Goal: Information Seeking & Learning: Learn about a topic

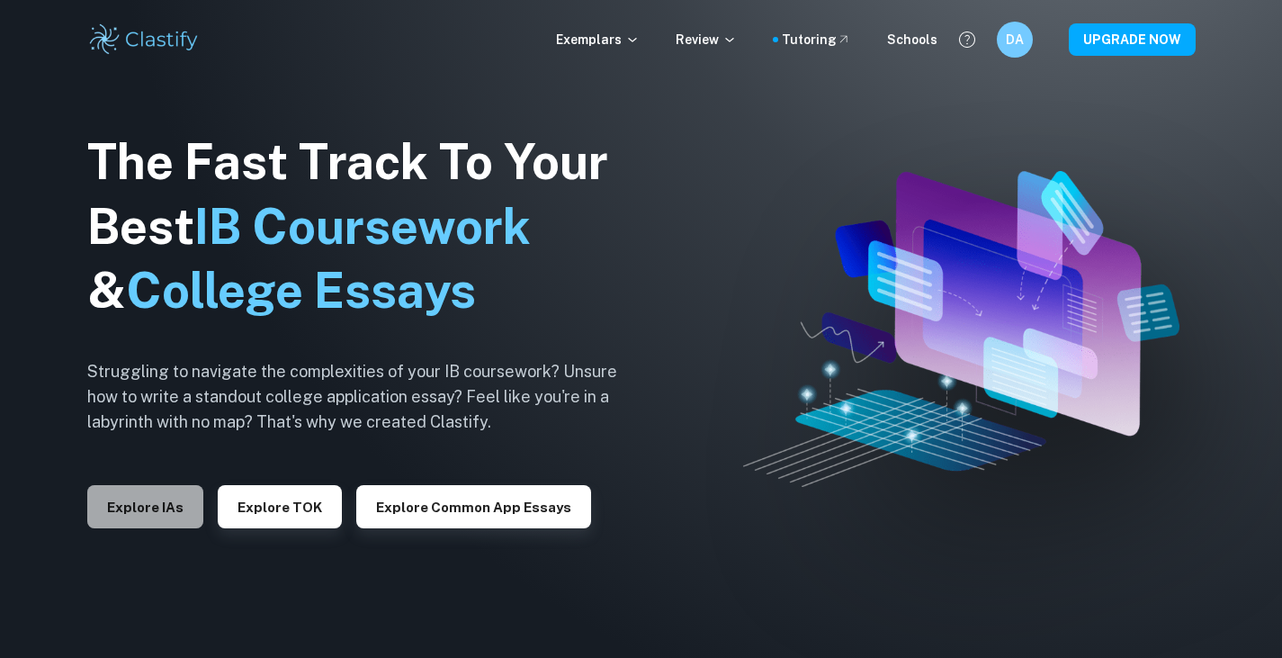
click at [149, 491] on button "Explore IAs" at bounding box center [145, 506] width 116 height 43
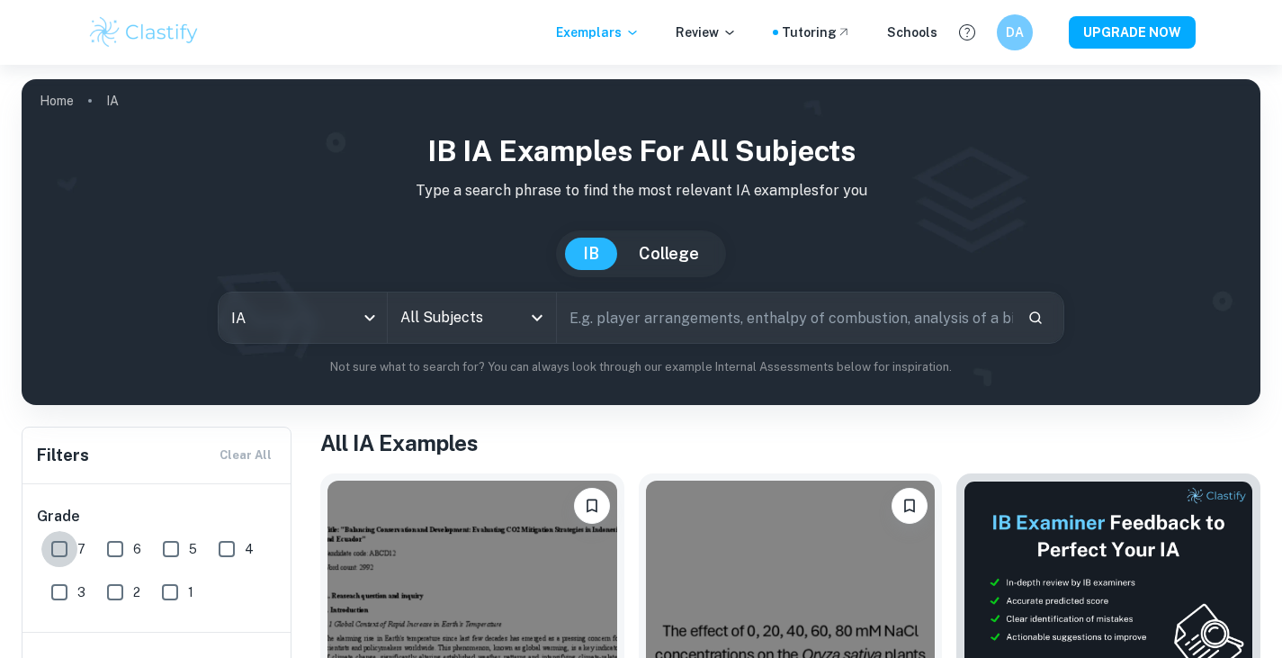
click at [49, 550] on input "7" at bounding box center [59, 549] width 36 height 36
checkbox input "true"
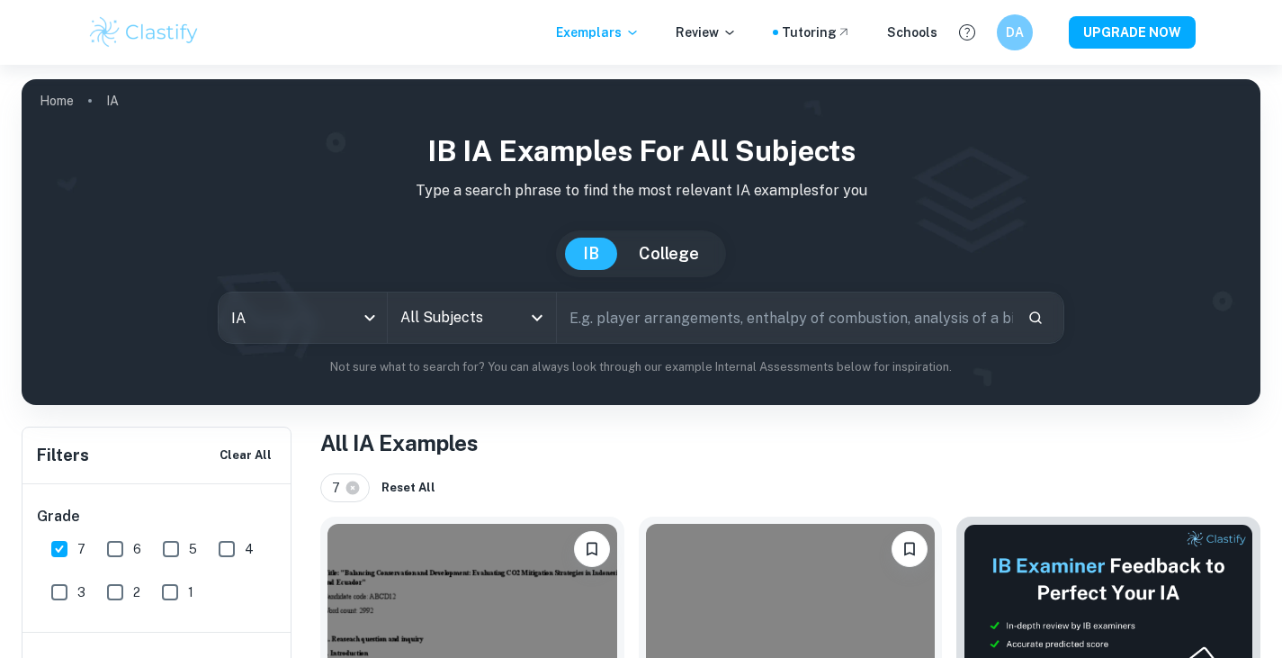
click at [429, 321] on input "All Subjects" at bounding box center [458, 318] width 125 height 34
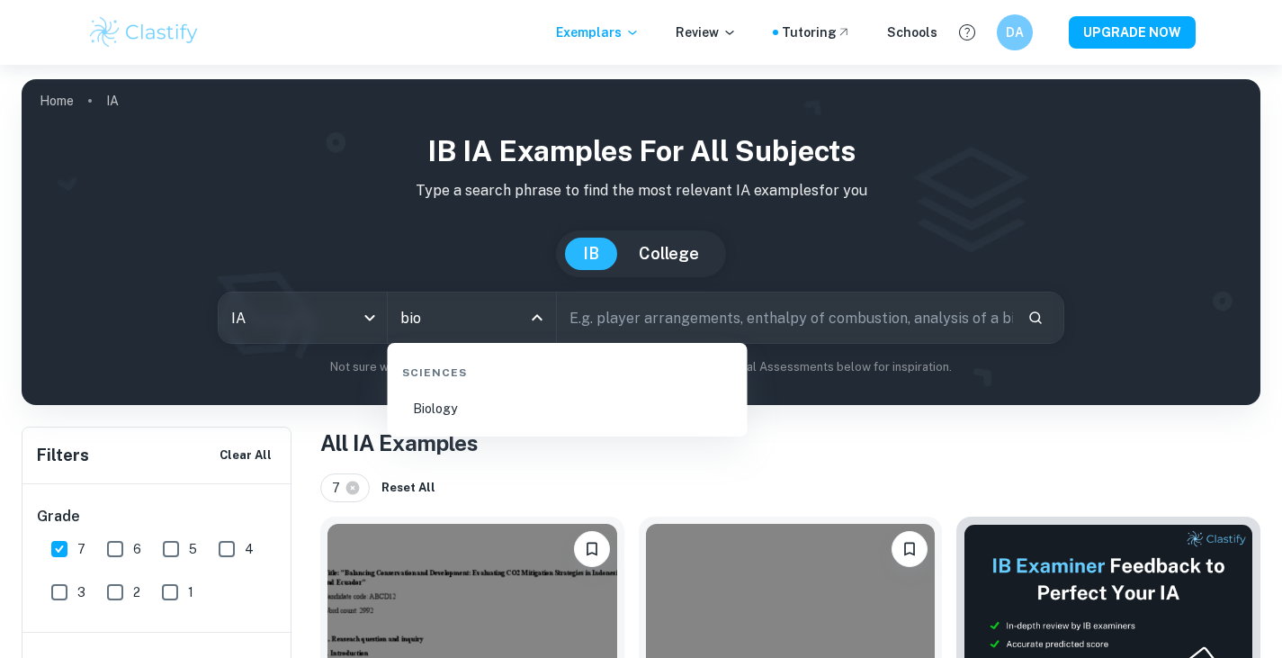
click at [441, 416] on li "Biology" at bounding box center [568, 408] width 346 height 41
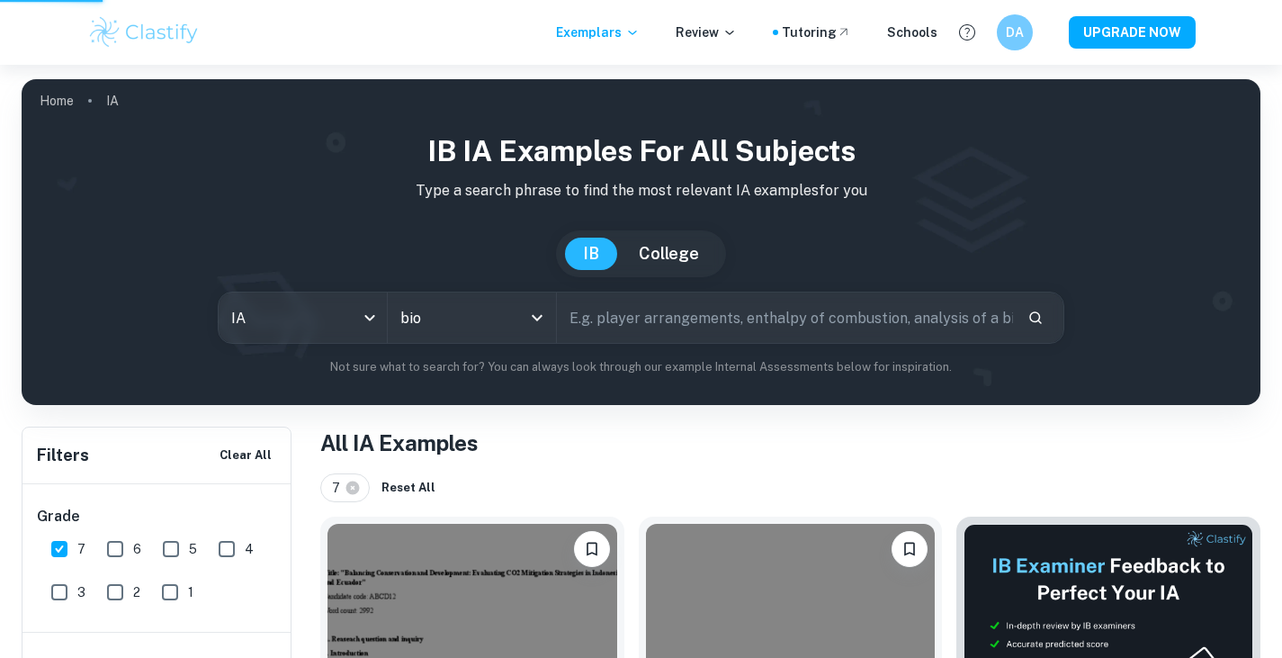
type input "Biology"
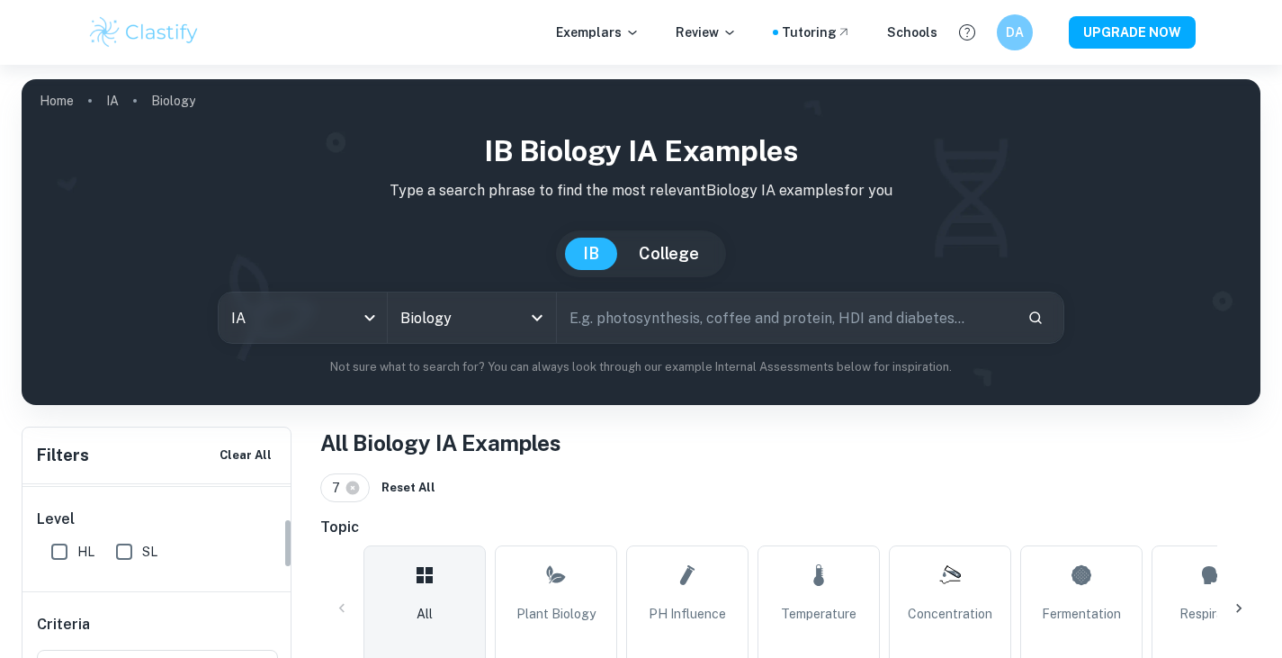
scroll to position [147, 0]
click at [61, 544] on input "HL" at bounding box center [59, 551] width 36 height 36
checkbox input "true"
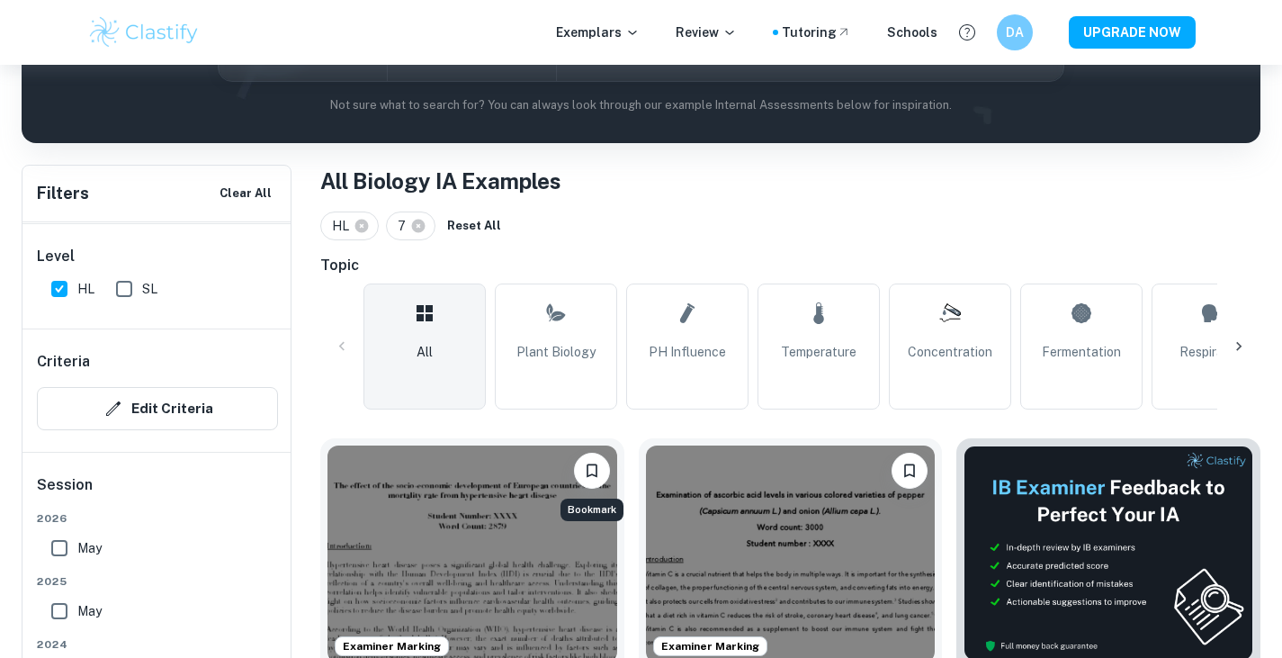
scroll to position [283, 0]
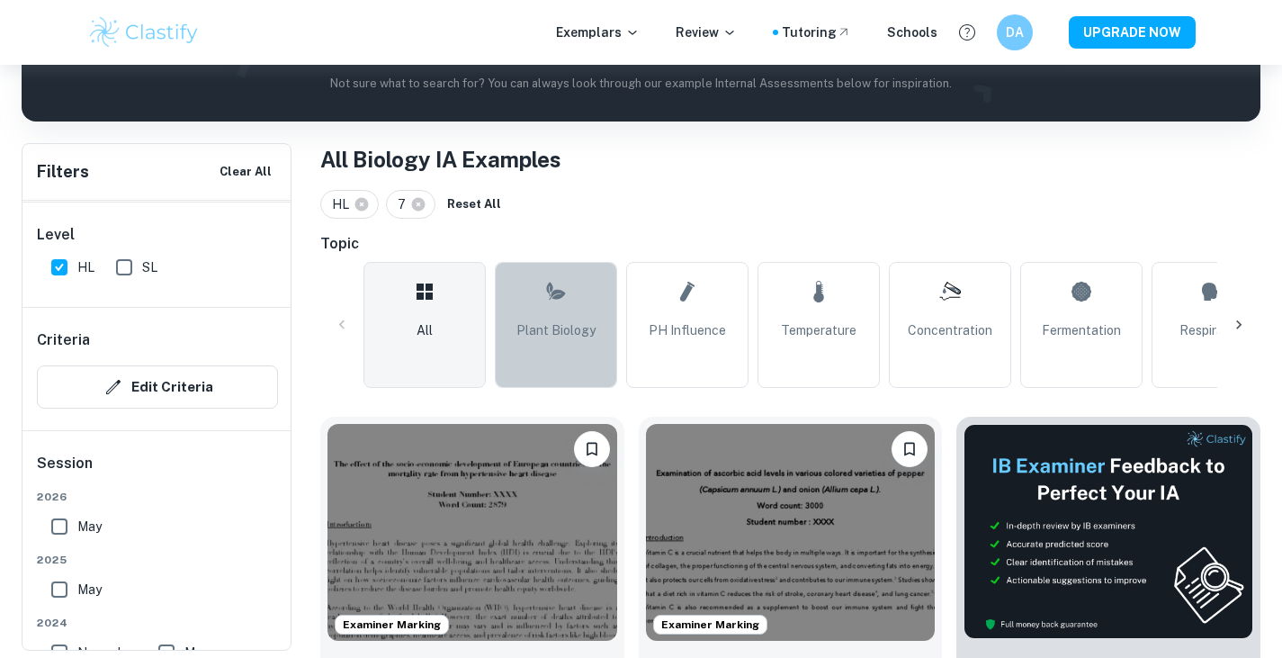
click at [593, 313] on link "Plant Biology" at bounding box center [556, 325] width 122 height 126
type input "Plant Biology"
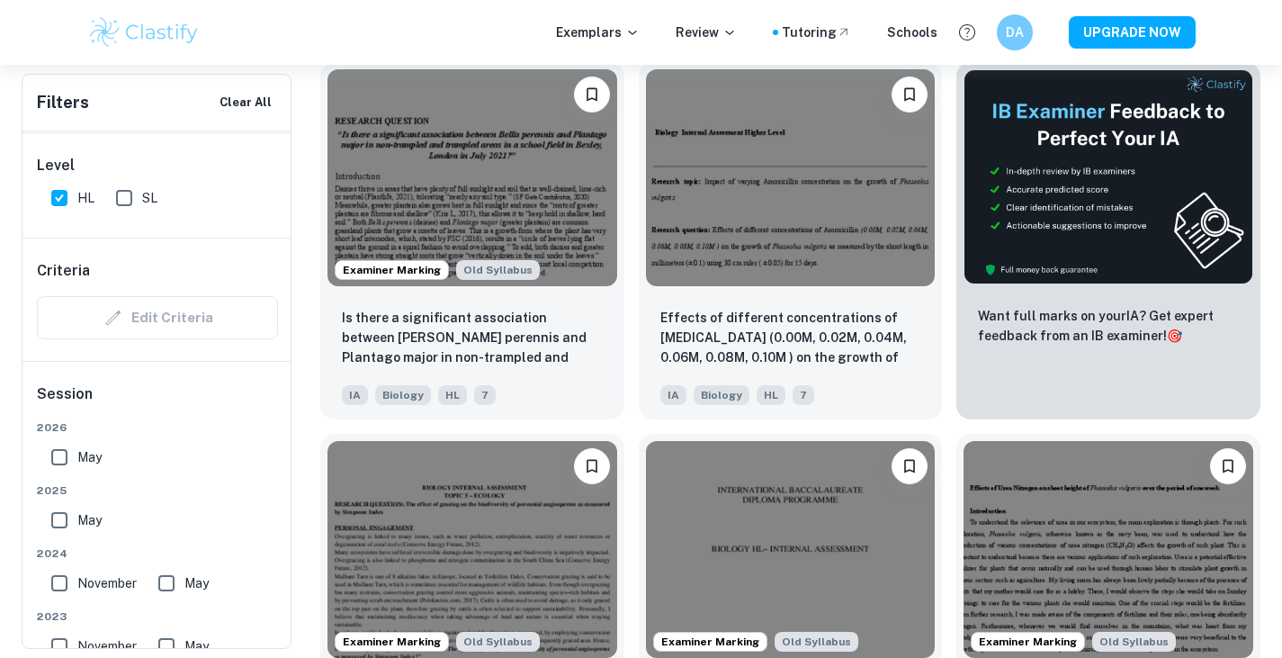
scroll to position [657, 0]
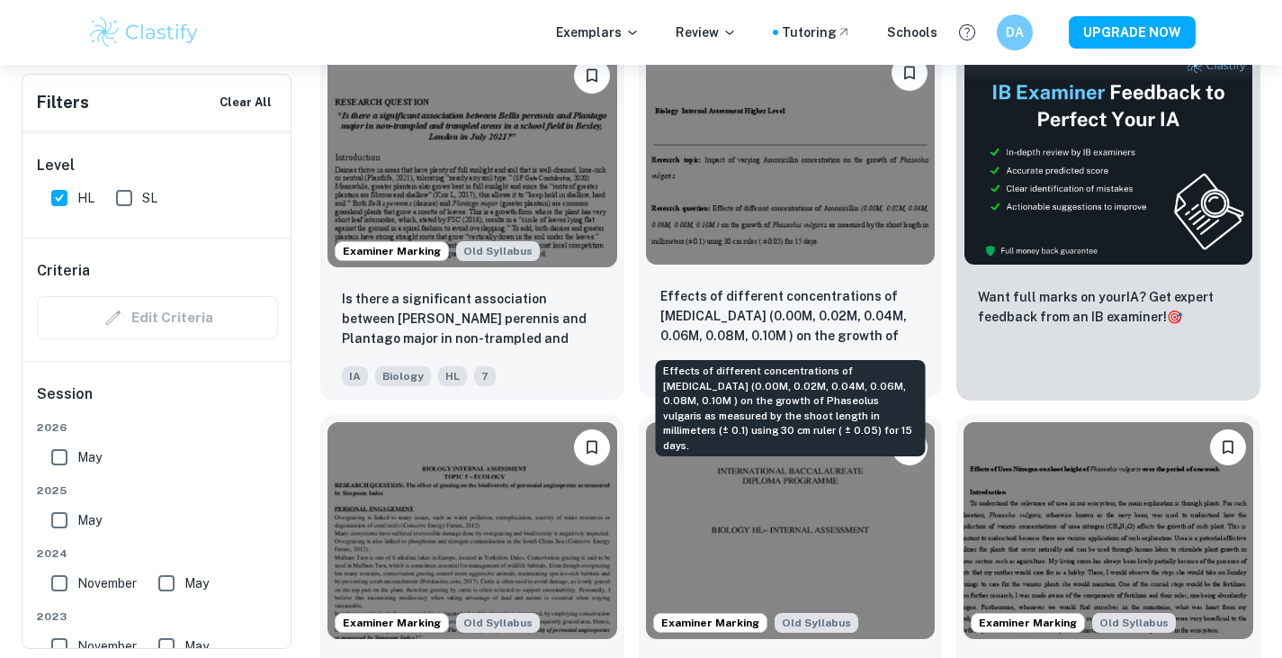
click at [769, 303] on p "Effects of different concentrations of [MEDICAL_DATA] (0.00M, 0.02M, 0.04M, 0.0…" at bounding box center [791, 316] width 261 height 61
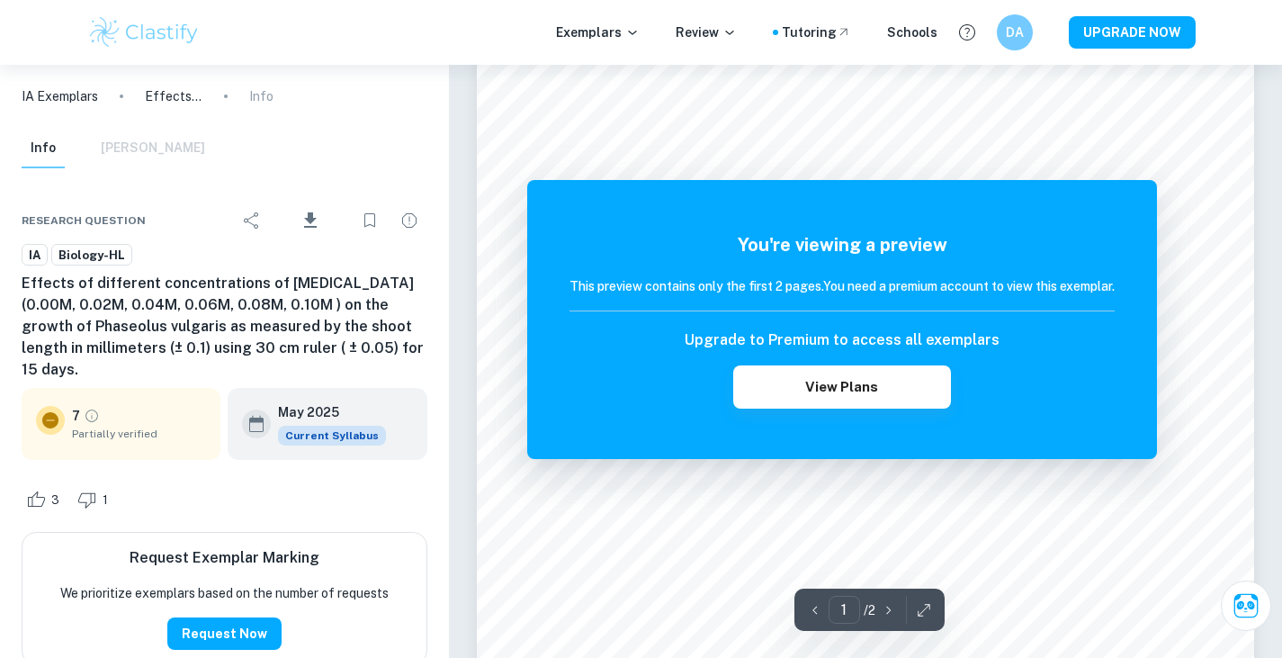
scroll to position [448, 0]
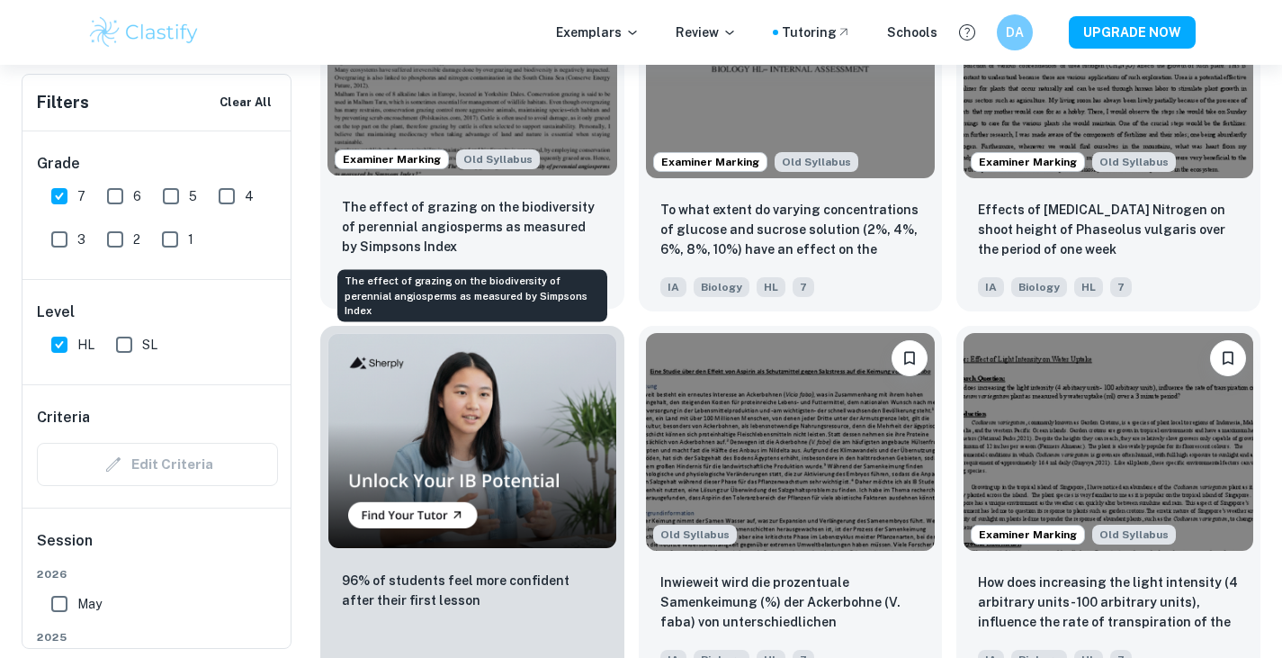
scroll to position [1115, 0]
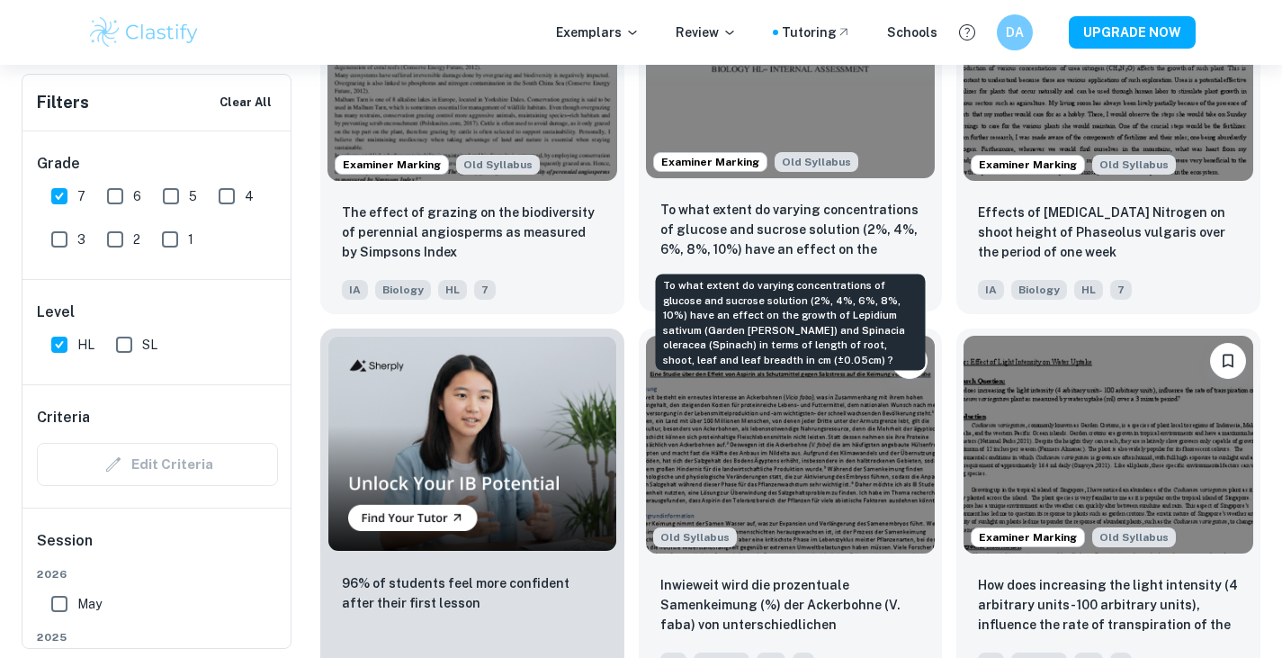
click at [807, 229] on p "To what extent do varying concentrations of glucose and sucrose solution (2%, 4…" at bounding box center [791, 230] width 261 height 61
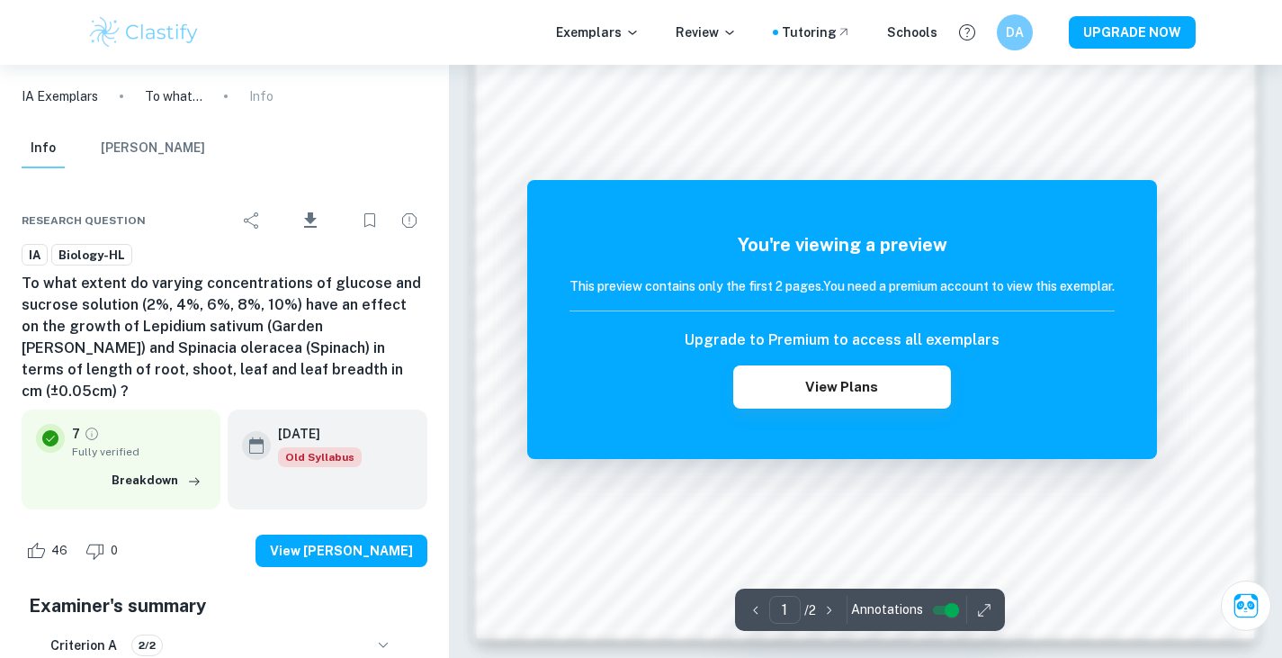
scroll to position [1758, 0]
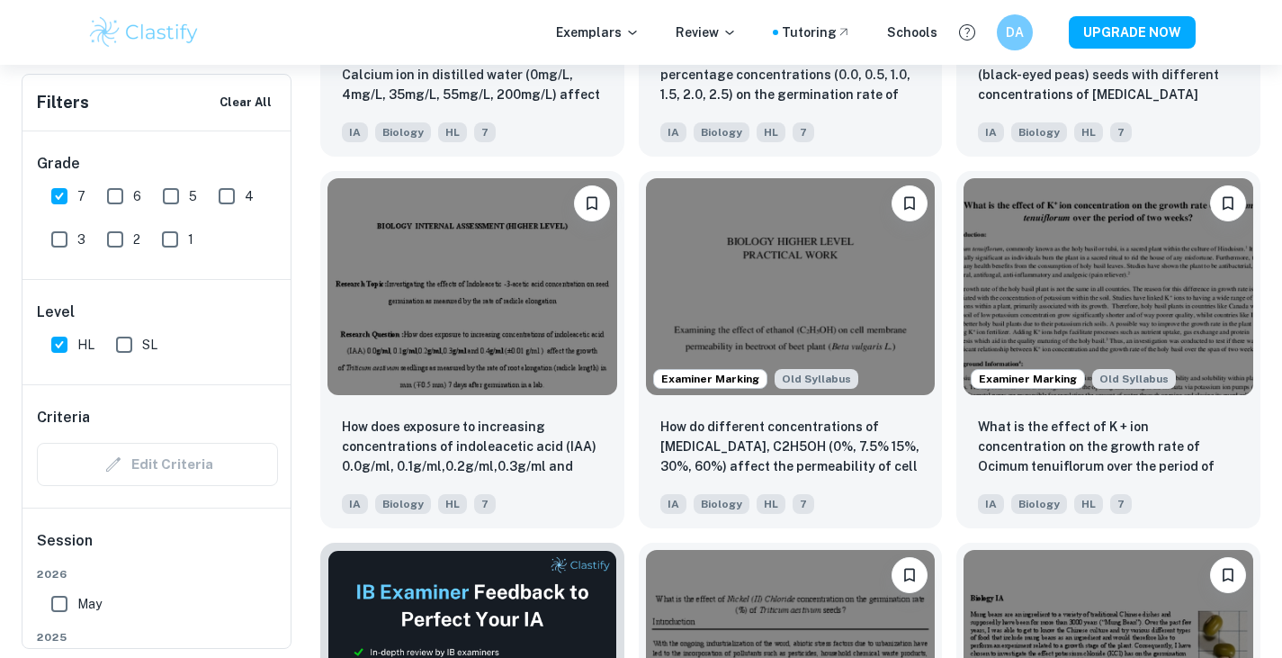
scroll to position [2390, 0]
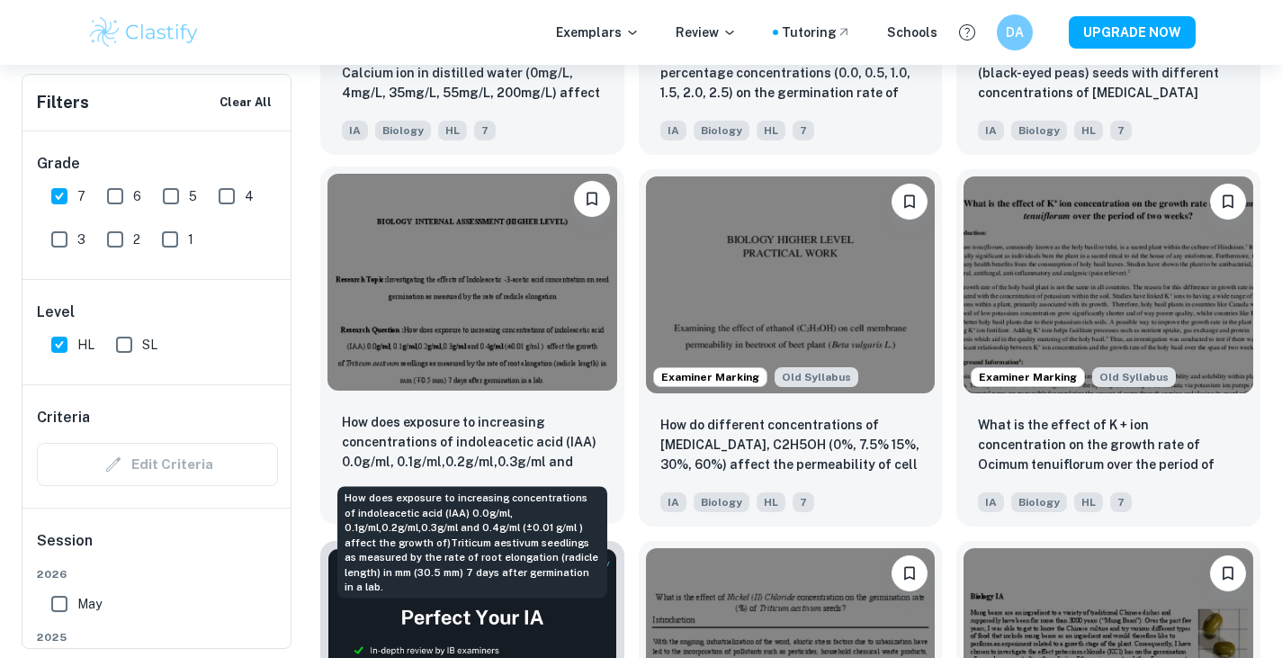
click at [481, 437] on p "How does exposure to increasing concentrations of indoleacetic acid (IAA) 0.0g/…" at bounding box center [472, 442] width 261 height 61
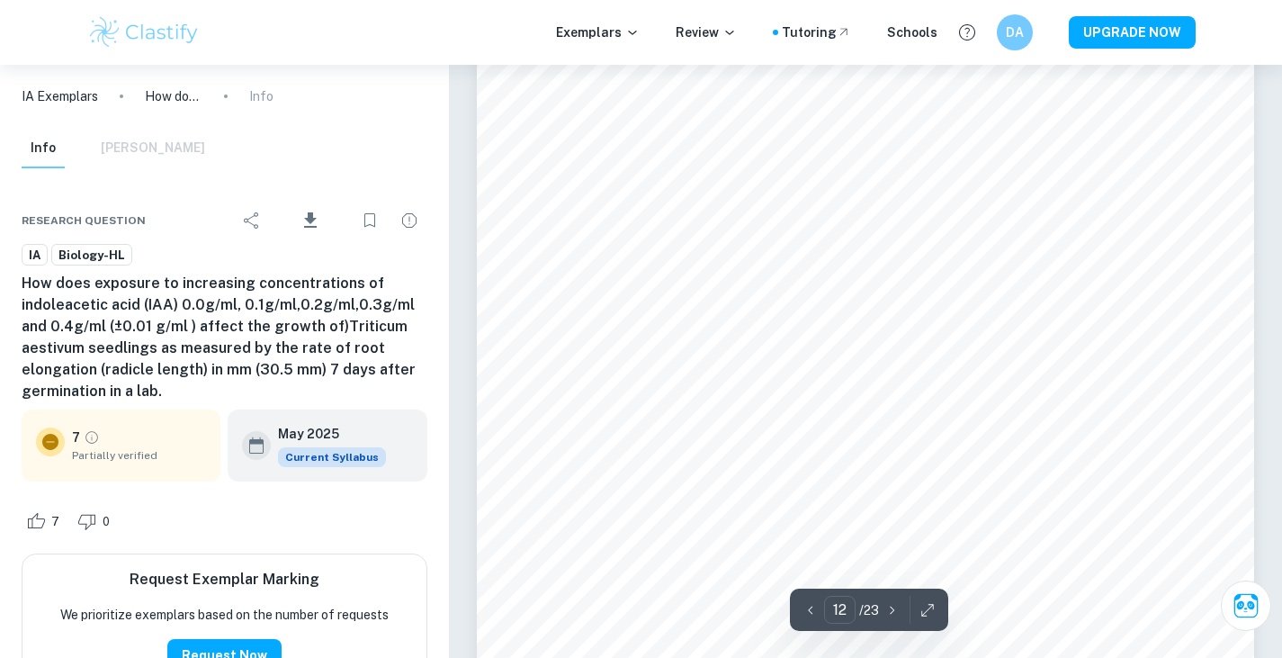
scroll to position [12991, 0]
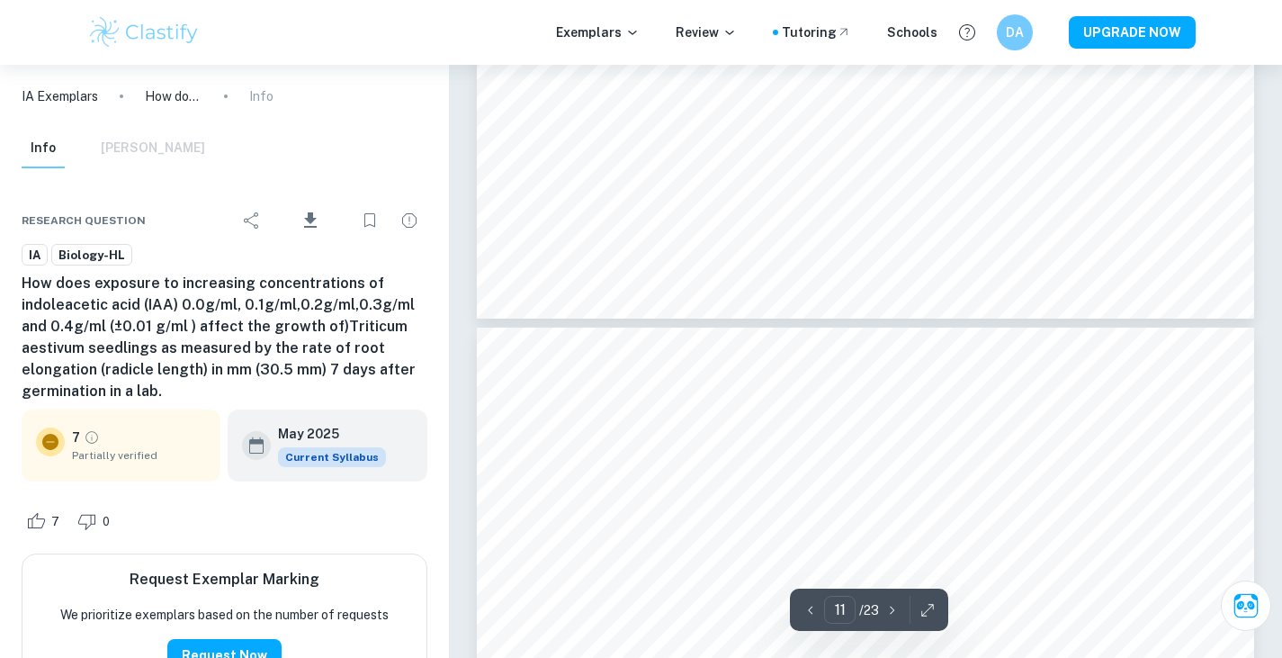
type input "10"
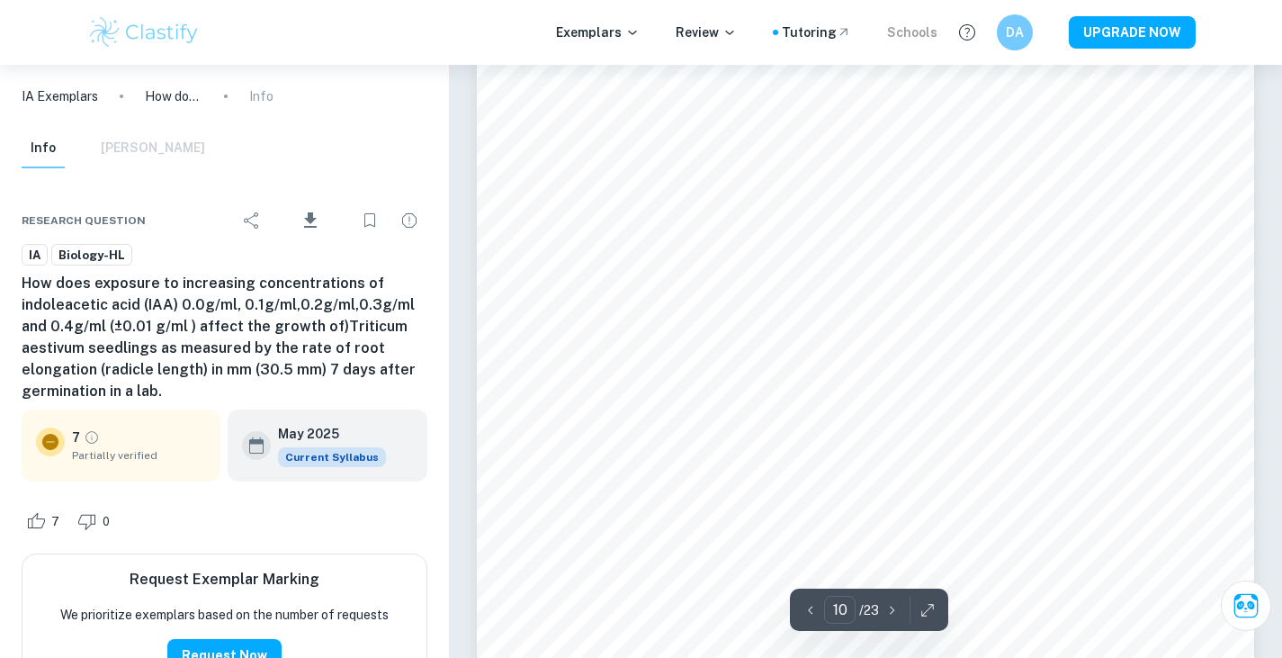
scroll to position [10658, 0]
